Goal: Share content

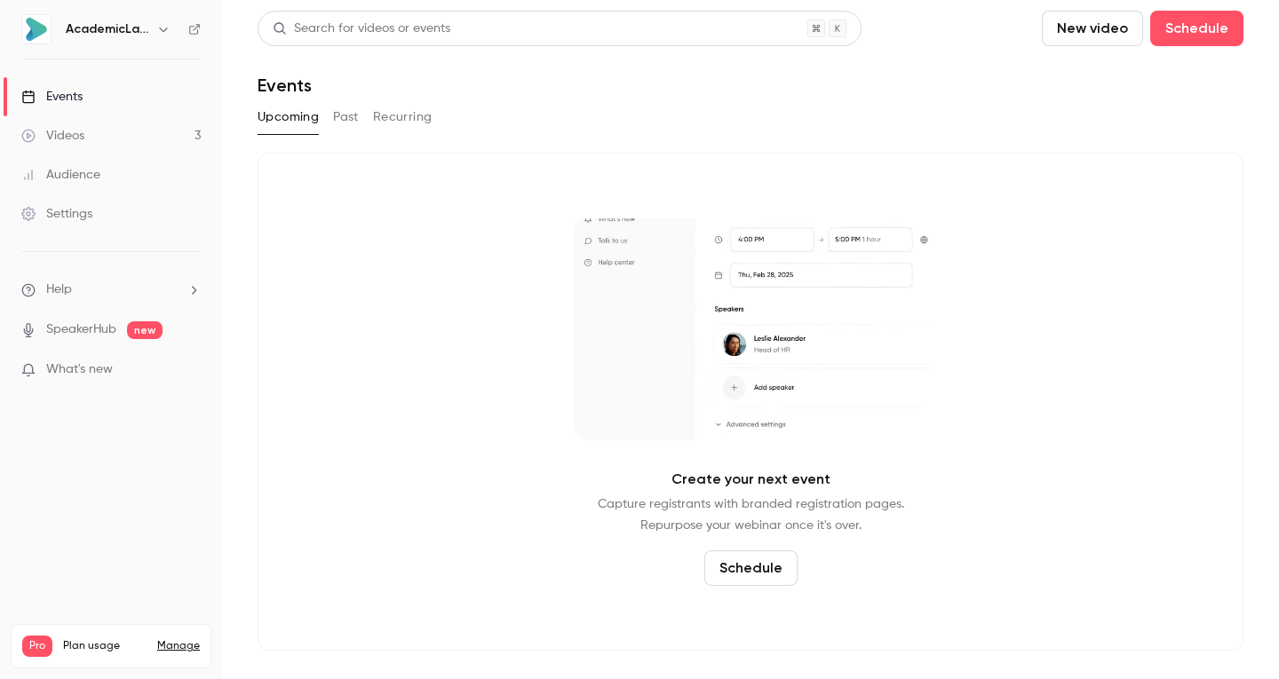
click at [345, 122] on button "Past" at bounding box center [346, 117] width 26 height 28
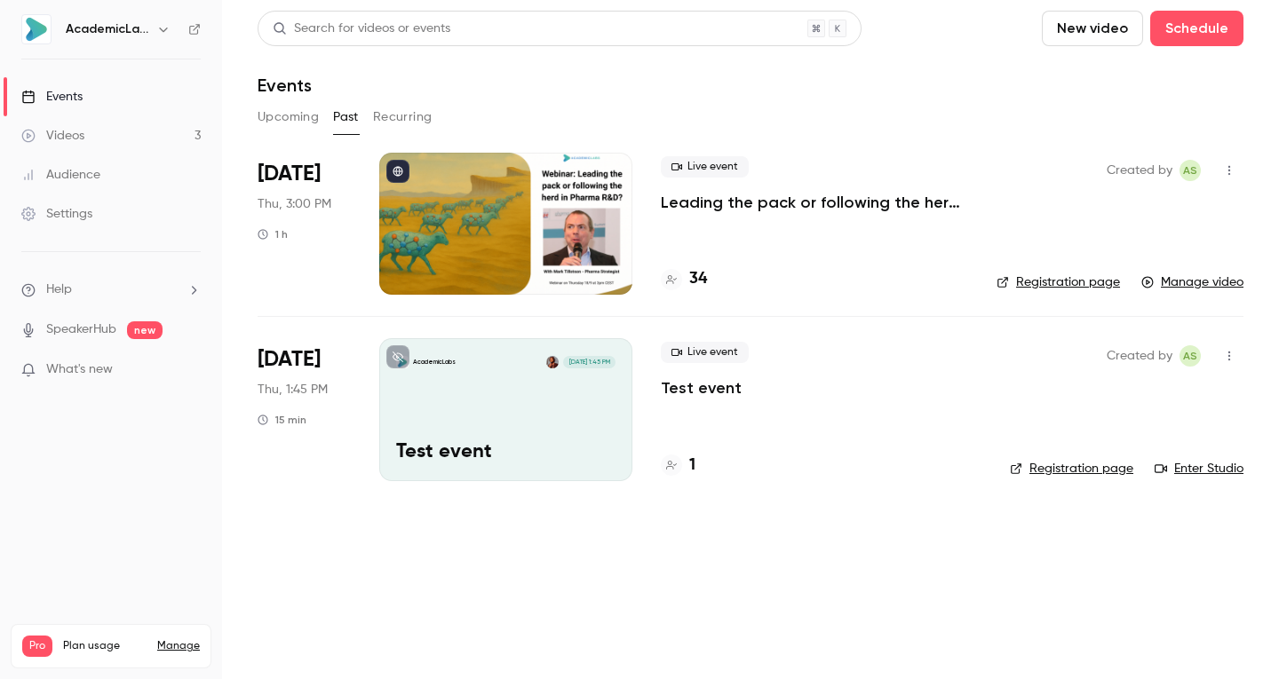
click at [1226, 170] on icon "button" at bounding box center [1229, 170] width 14 height 12
click at [1119, 216] on div "Share" at bounding box center [1160, 216] width 135 height 18
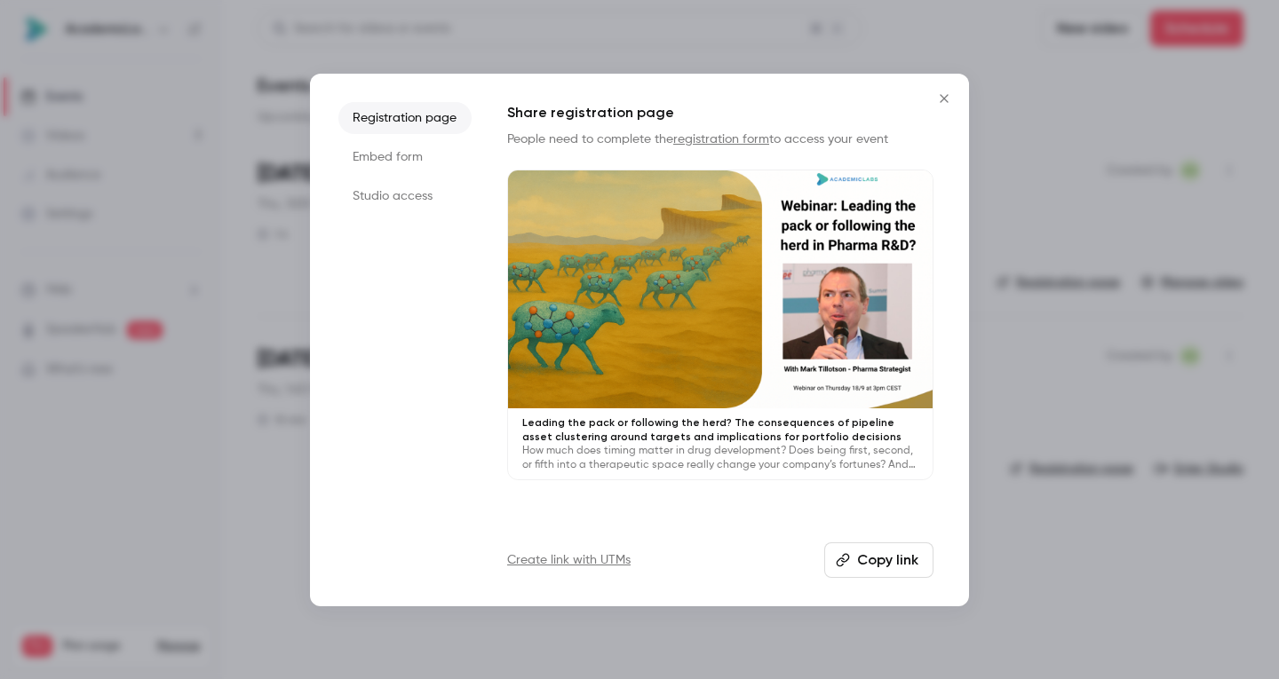
click at [401, 160] on li "Embed form" at bounding box center [404, 157] width 133 height 32
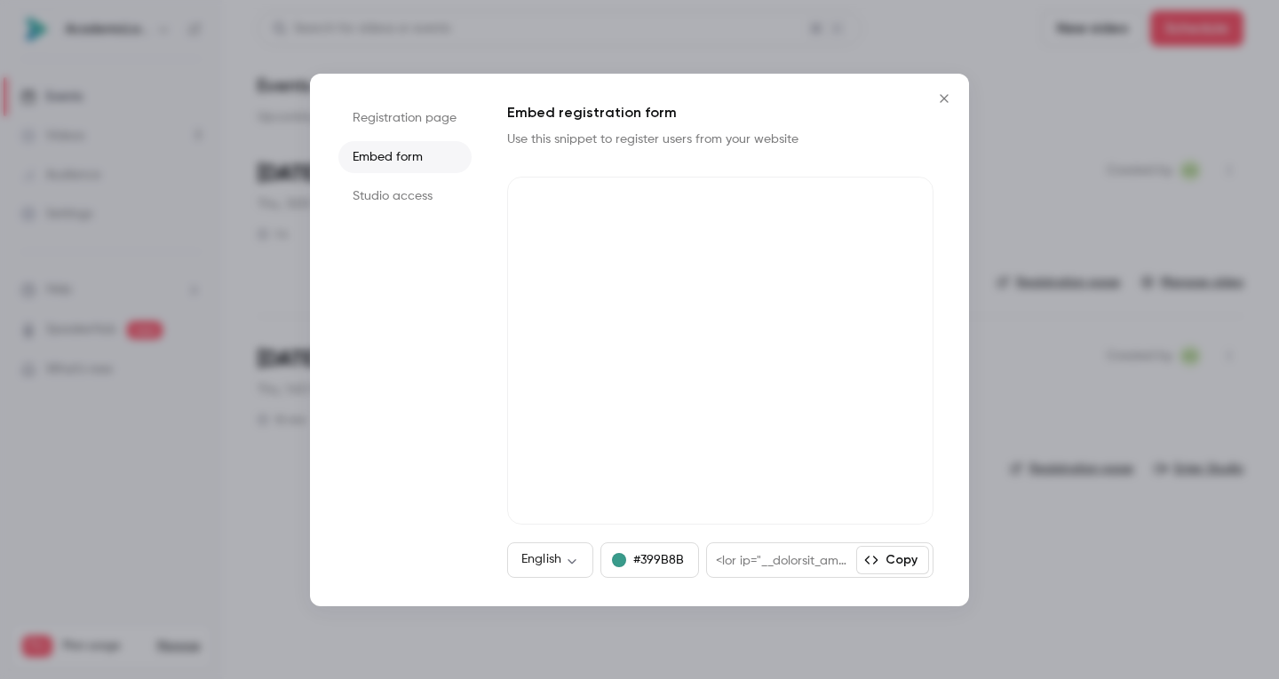
click at [406, 200] on li "Studio access" at bounding box center [404, 196] width 133 height 32
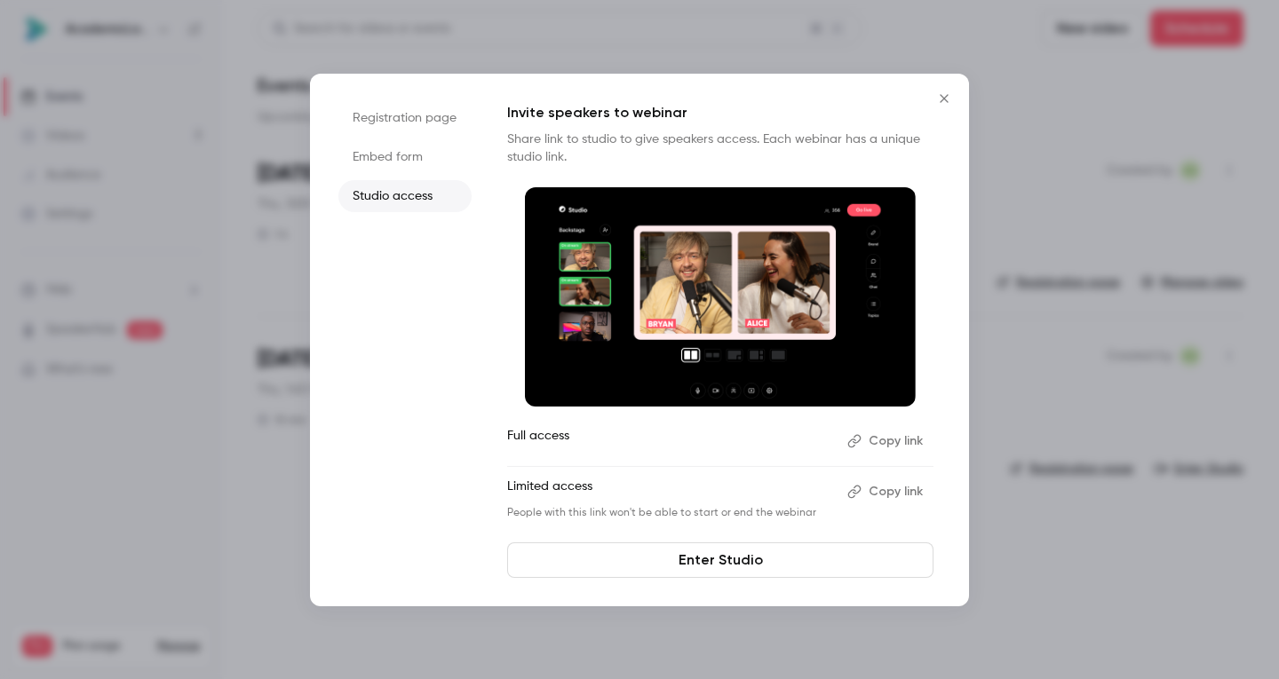
click at [400, 103] on li "Registration page" at bounding box center [404, 118] width 133 height 32
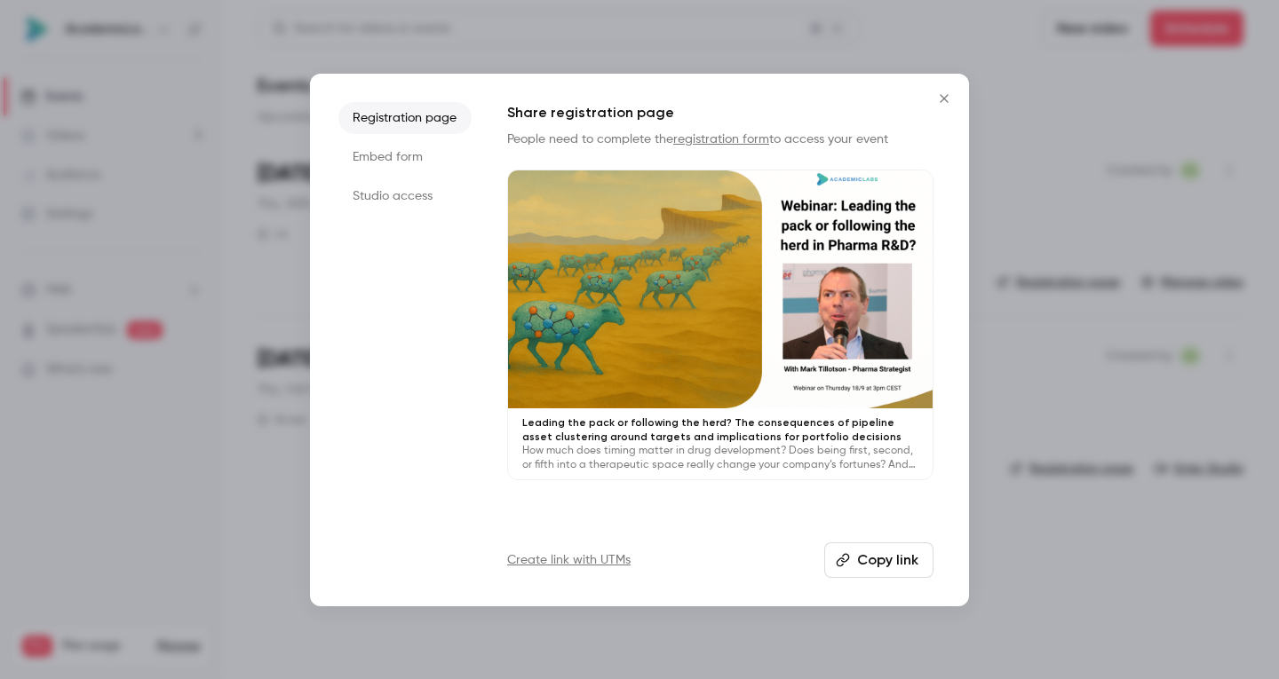
click at [858, 558] on button "Copy link" at bounding box center [878, 561] width 109 height 36
click at [942, 88] on button "Close" at bounding box center [944, 99] width 36 height 36
